Goal: Task Accomplishment & Management: Manage account settings

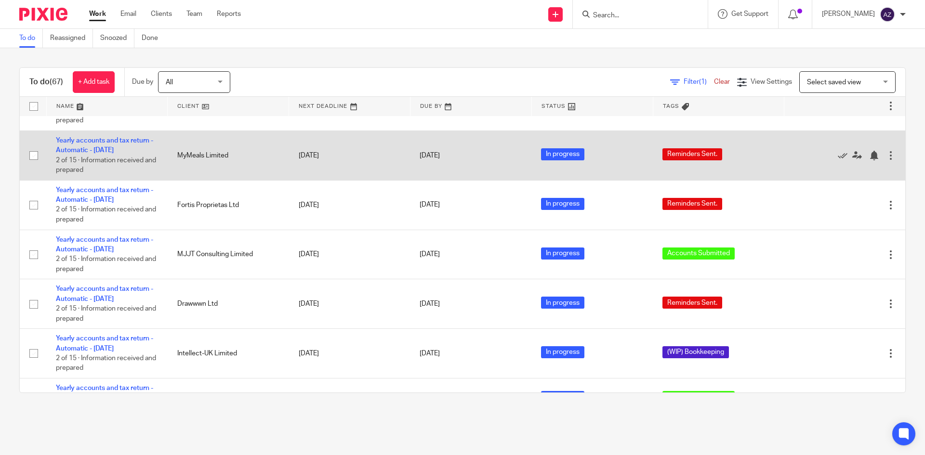
scroll to position [85, 0]
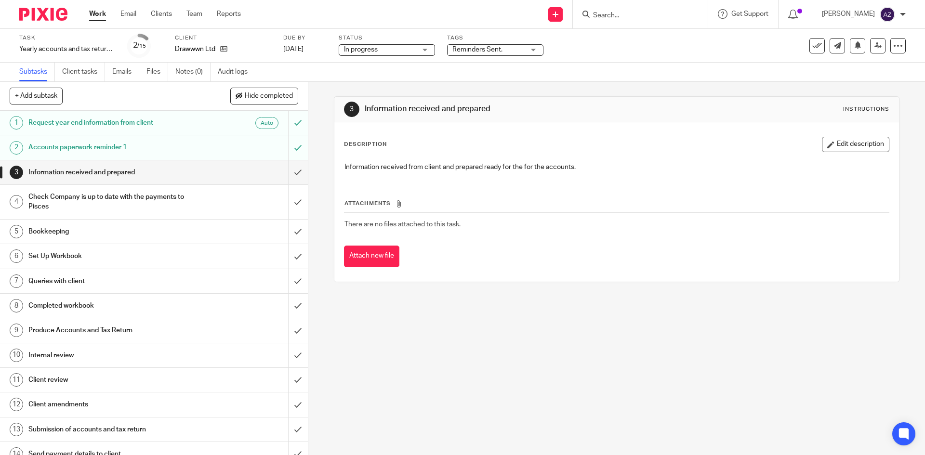
click at [528, 53] on div "Reminders Sent." at bounding box center [495, 50] width 96 height 12
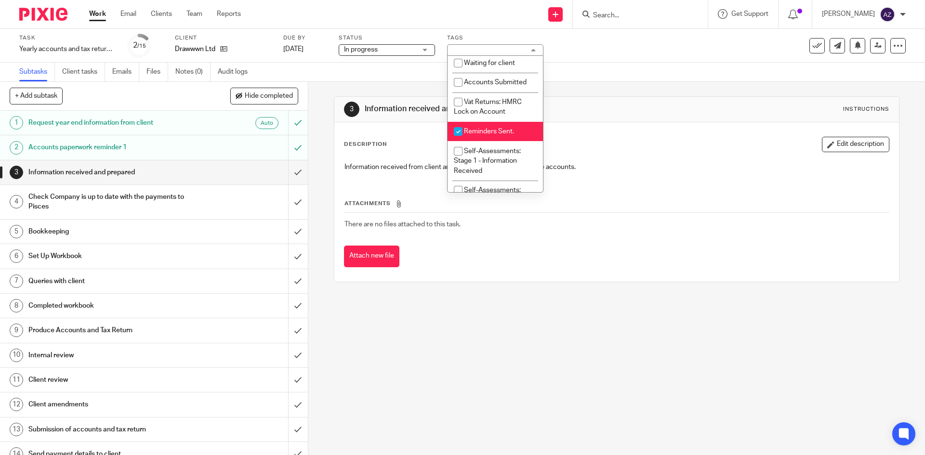
scroll to position [101, 0]
click at [457, 131] on input "checkbox" at bounding box center [458, 130] width 18 height 18
checkbox input "false"
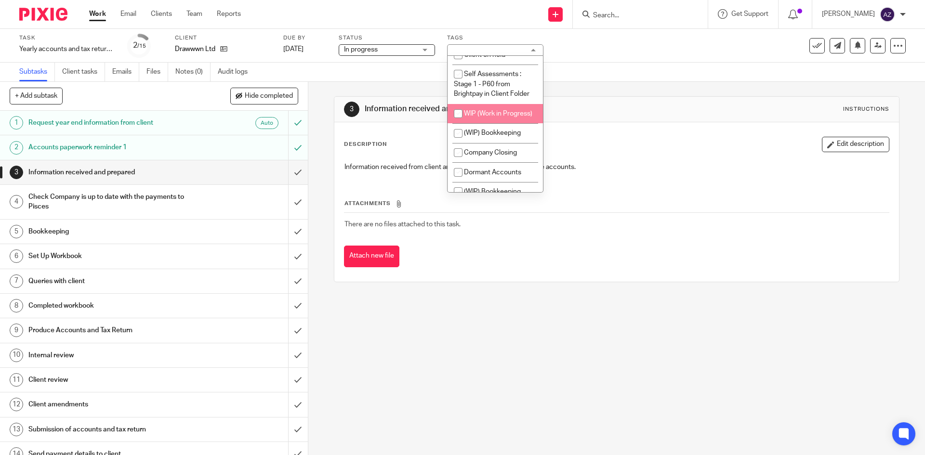
scroll to position [838, 0]
click at [458, 141] on input "checkbox" at bounding box center [458, 132] width 18 height 18
checkbox input "true"
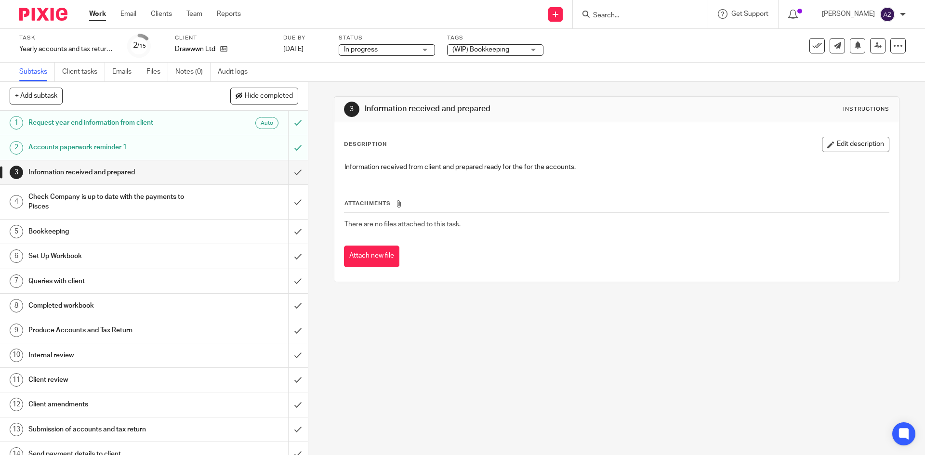
click at [597, 106] on h1 "Information received and prepared" at bounding box center [501, 109] width 273 height 10
drag, startPoint x: 495, startPoint y: 107, endPoint x: 357, endPoint y: 114, distance: 137.9
click at [357, 114] on div "3 Information received and prepared Instructions" at bounding box center [616, 109] width 545 height 15
click at [322, 90] on div "3 Information received and prepared Instructions Description Edit description I…" at bounding box center [616, 268] width 616 height 373
